Goal: Transaction & Acquisition: Purchase product/service

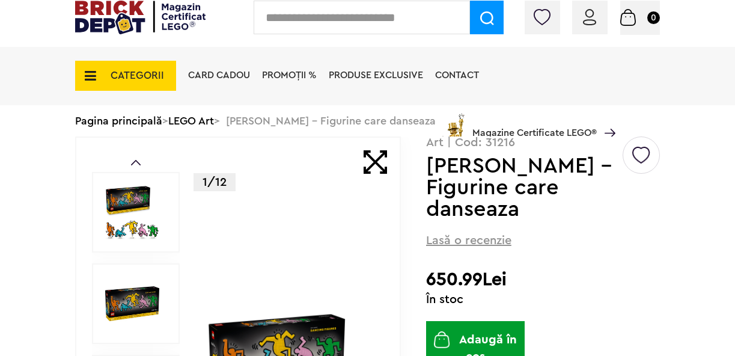
scroll to position [46, 0]
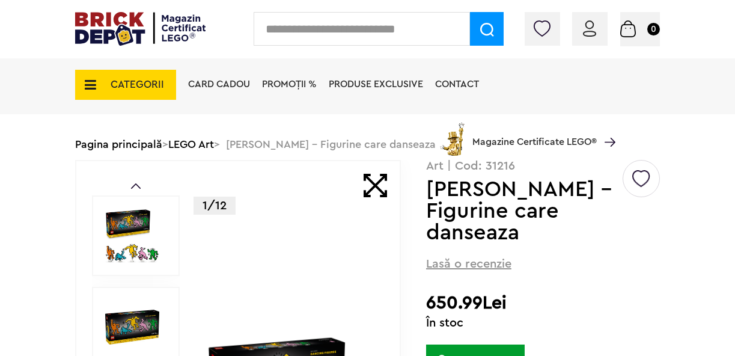
click at [143, 225] on img at bounding box center [132, 236] width 54 height 54
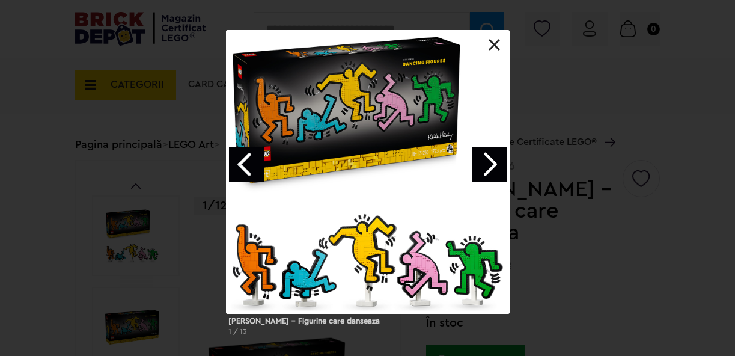
click at [493, 160] on link "Next image" at bounding box center [489, 164] width 35 height 35
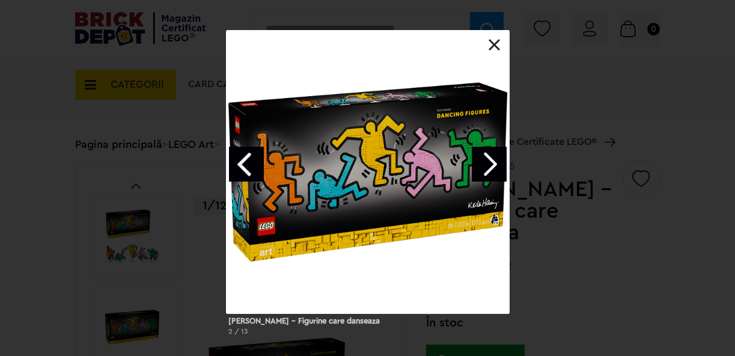
click at [493, 160] on link "Next image" at bounding box center [489, 164] width 35 height 35
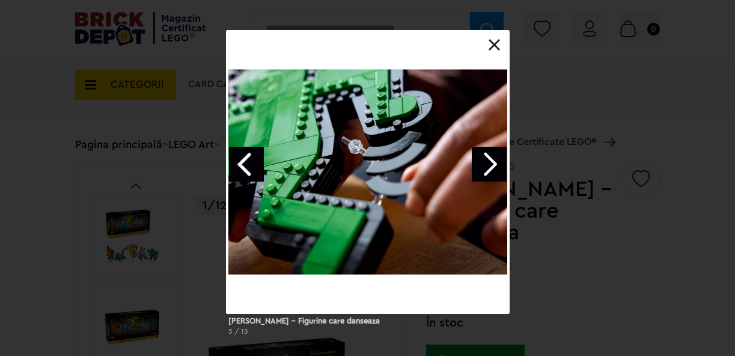
click at [493, 160] on link "Next image" at bounding box center [489, 164] width 35 height 35
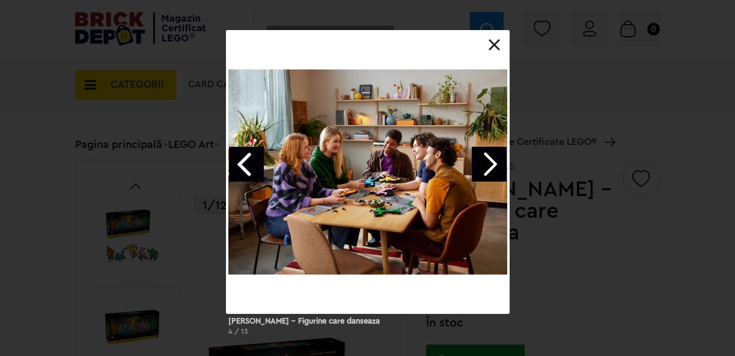
click at [493, 160] on link "Next image" at bounding box center [489, 164] width 35 height 35
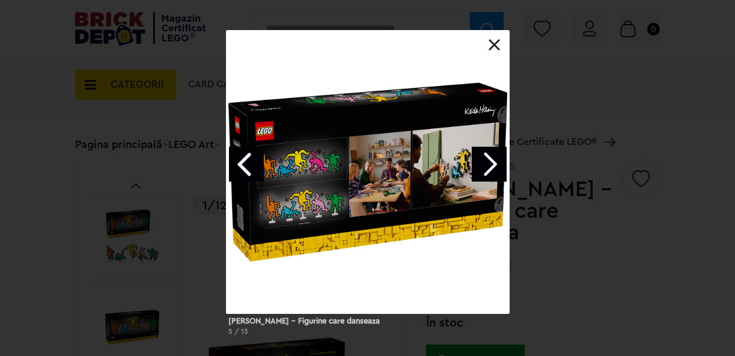
click at [487, 156] on link "Next image" at bounding box center [489, 164] width 35 height 35
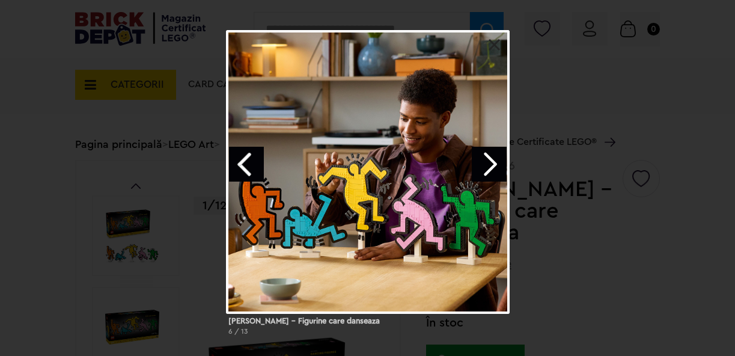
click at [549, 140] on div "[PERSON_NAME] – Figurine care danseaza 6 / 13" at bounding box center [367, 187] width 735 height 315
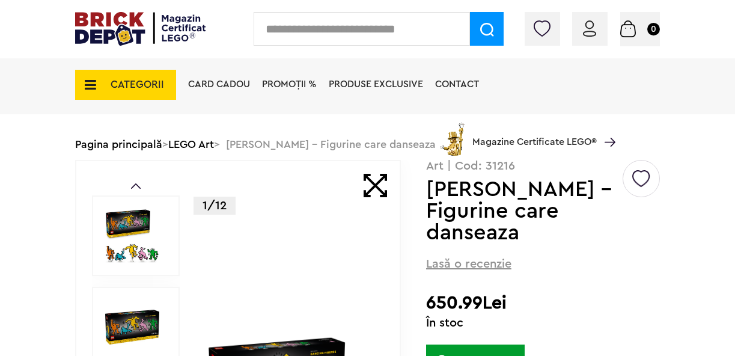
scroll to position [61, 0]
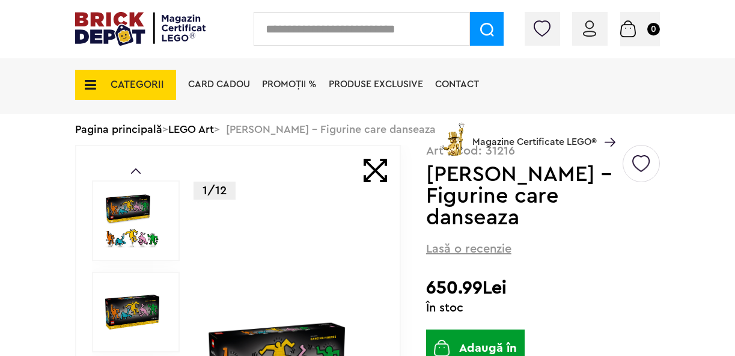
click at [125, 14] on img at bounding box center [140, 29] width 130 height 34
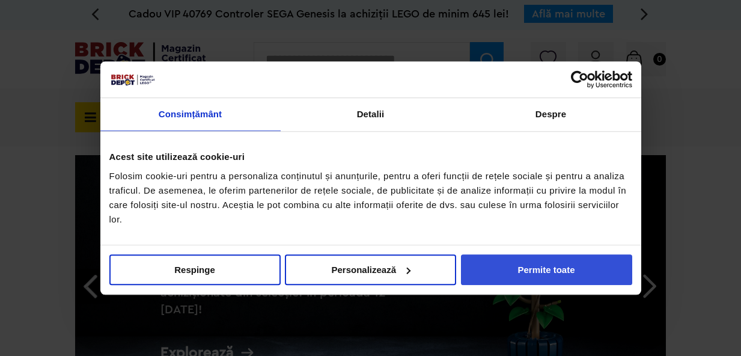
click at [547, 272] on button "Permite toate" at bounding box center [546, 269] width 171 height 31
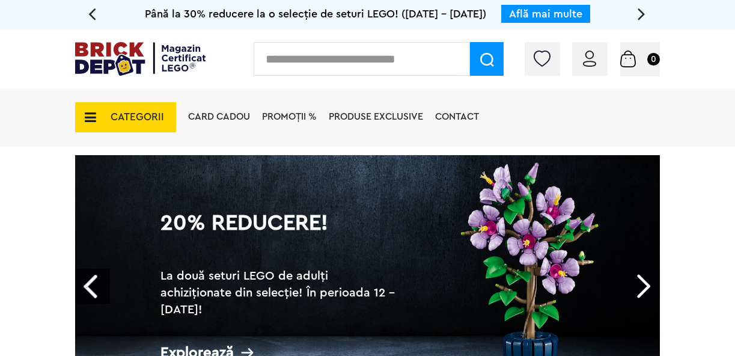
click at [430, 64] on input "text" at bounding box center [362, 59] width 216 height 34
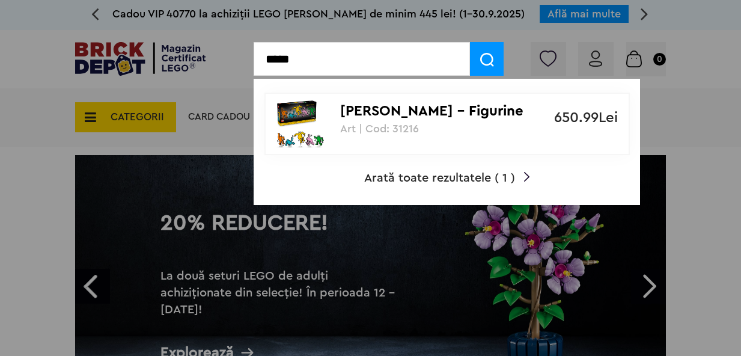
type input "*****"
click at [400, 109] on p "[PERSON_NAME] – Figurine care danseaza" at bounding box center [440, 111] width 201 height 17
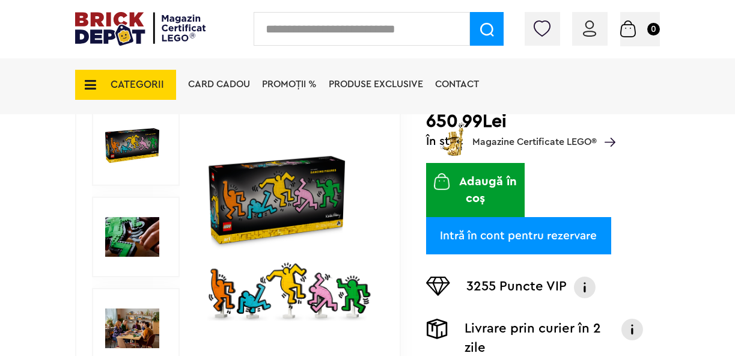
scroll to position [224, 0]
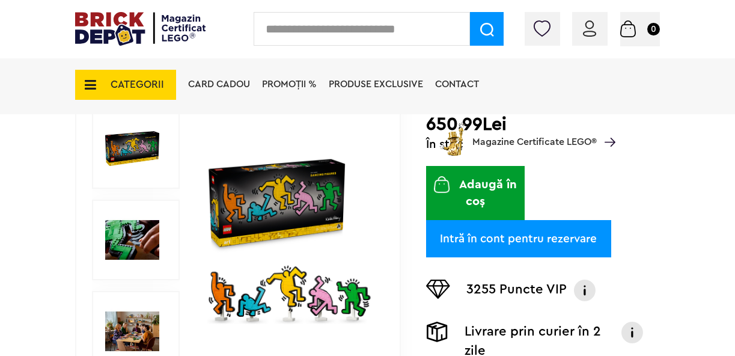
click at [497, 185] on button "Adaugă în coș" at bounding box center [475, 193] width 99 height 54
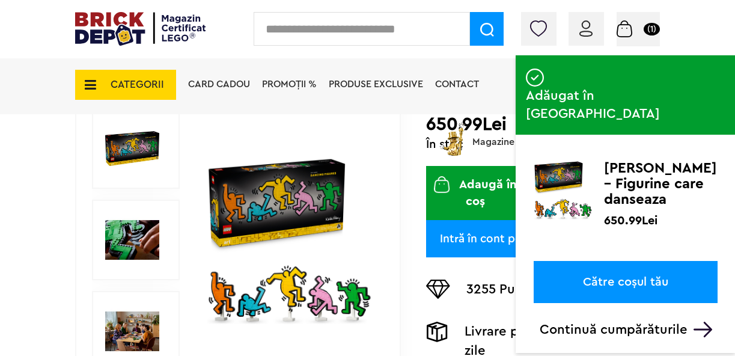
click at [603, 261] on link "Către coșul tău" at bounding box center [626, 282] width 184 height 42
